Goal: Navigation & Orientation: Find specific page/section

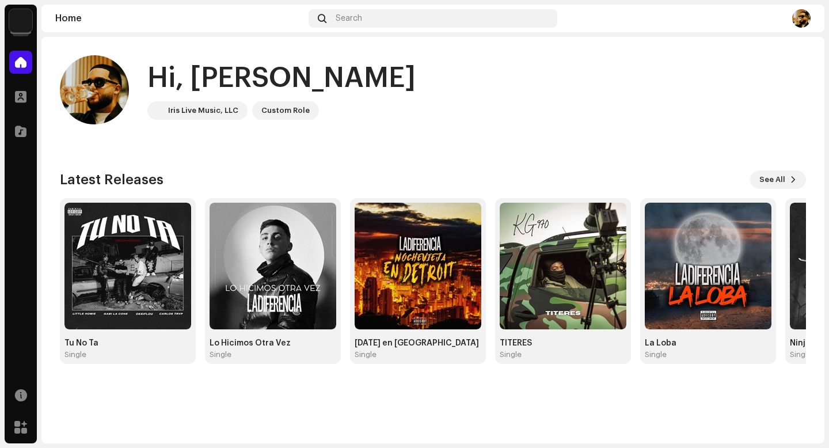
click at [12, 30] on img at bounding box center [20, 20] width 23 height 23
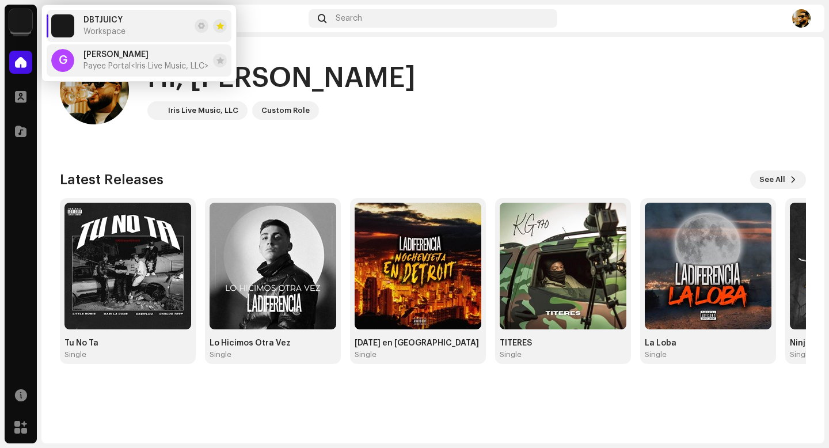
click at [89, 52] on span "[PERSON_NAME]" at bounding box center [115, 54] width 65 height 9
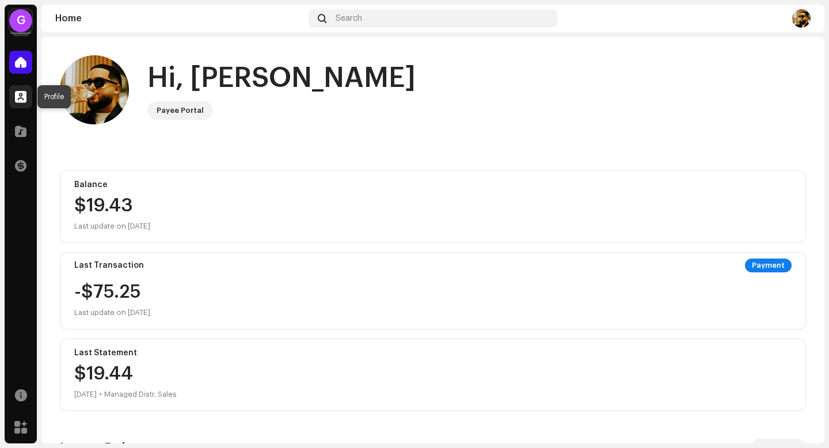
click at [15, 101] on span at bounding box center [21, 96] width 12 height 9
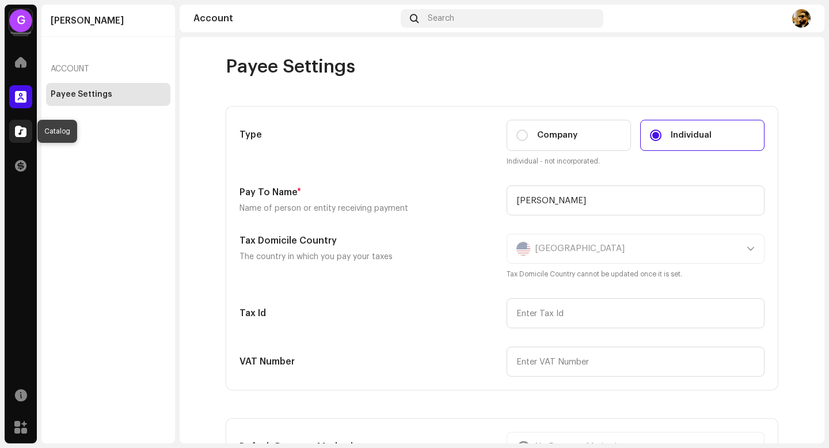
click at [18, 131] on span at bounding box center [21, 131] width 12 height 9
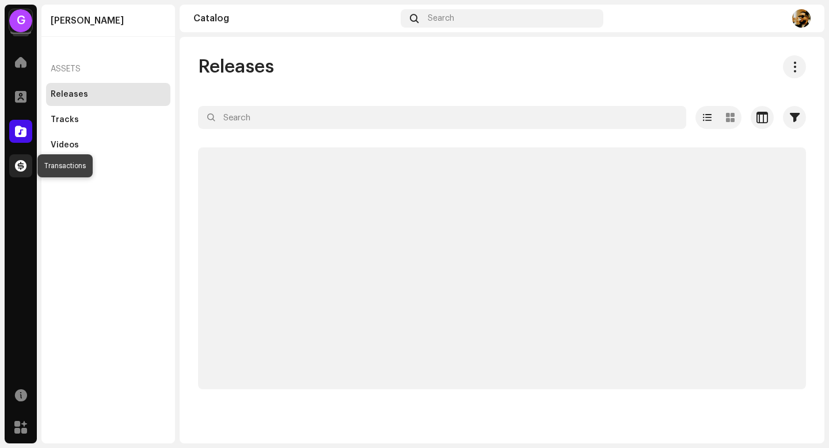
click at [24, 154] on div at bounding box center [20, 165] width 23 height 23
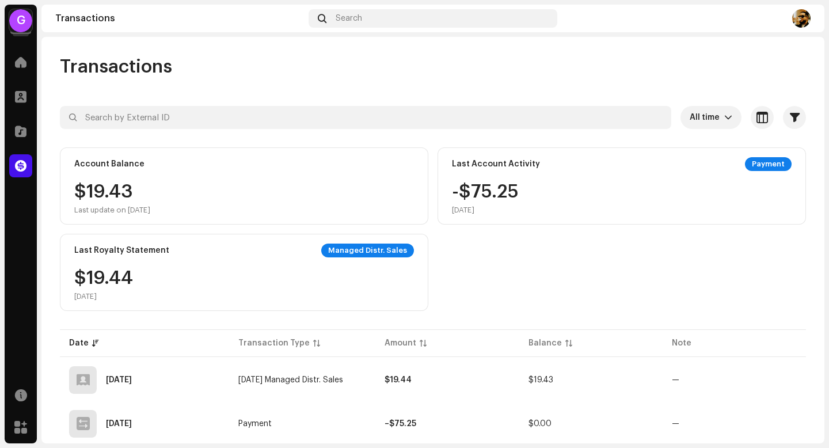
click at [11, 13] on re-a-cover "G" at bounding box center [20, 20] width 23 height 23
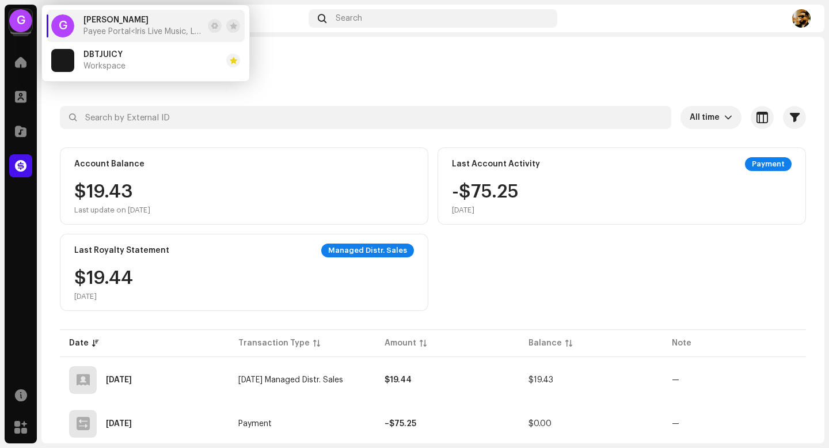
click at [6, 76] on div "Home" at bounding box center [21, 62] width 32 height 32
